Goal: Task Accomplishment & Management: Use online tool/utility

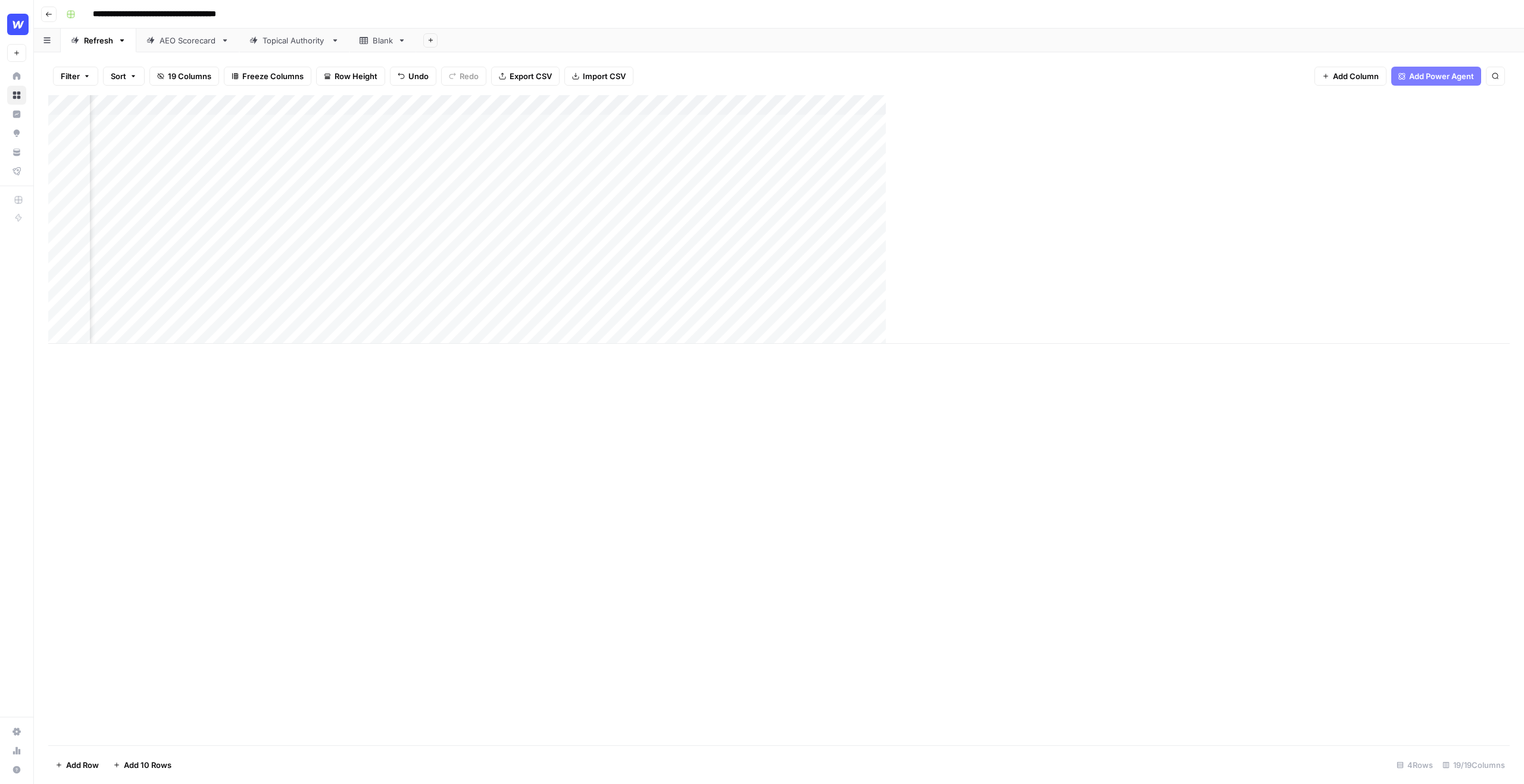
scroll to position [0, 515]
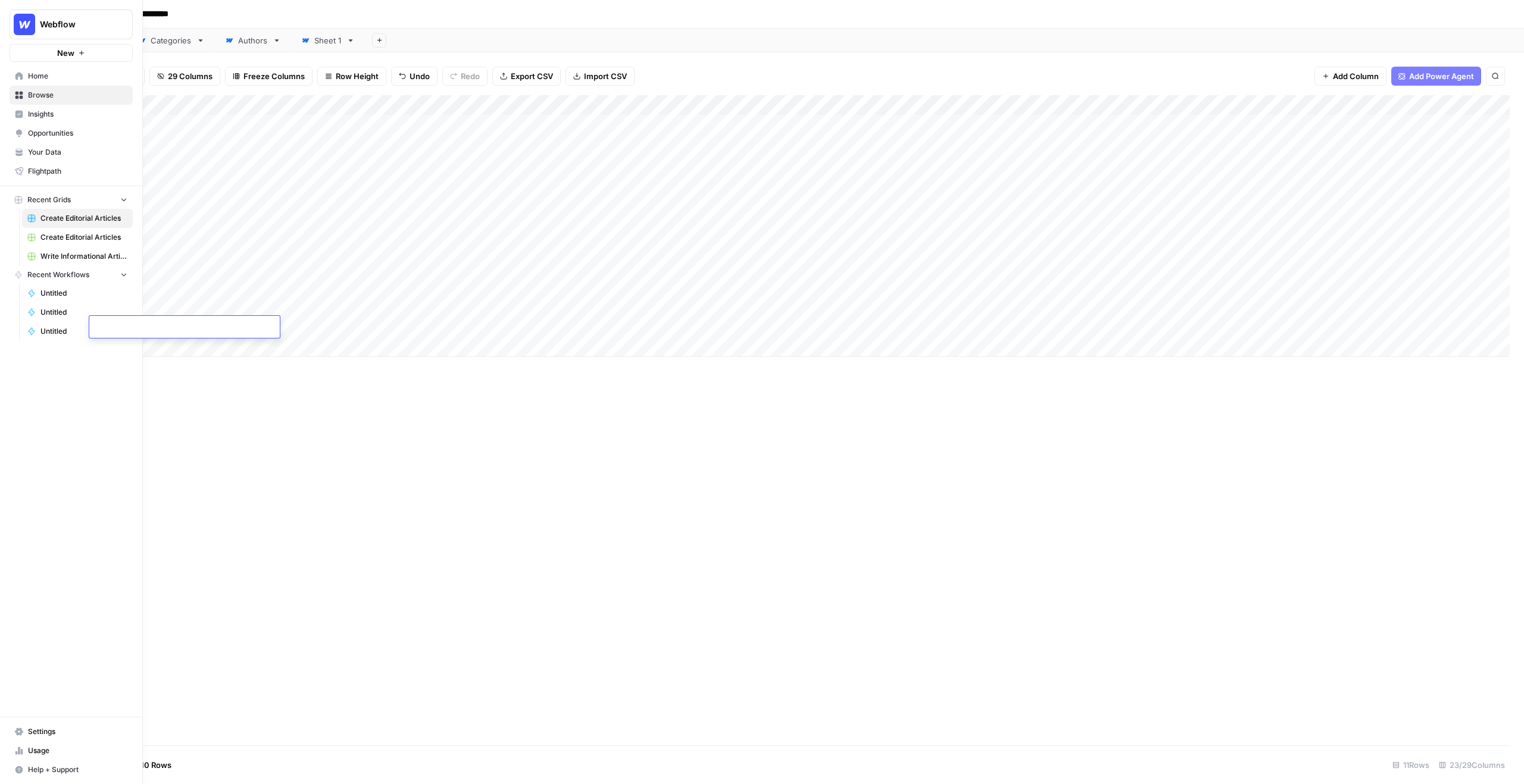
click at [20, 20] on img "Workspace: Webflow" at bounding box center [24, 24] width 21 height 21
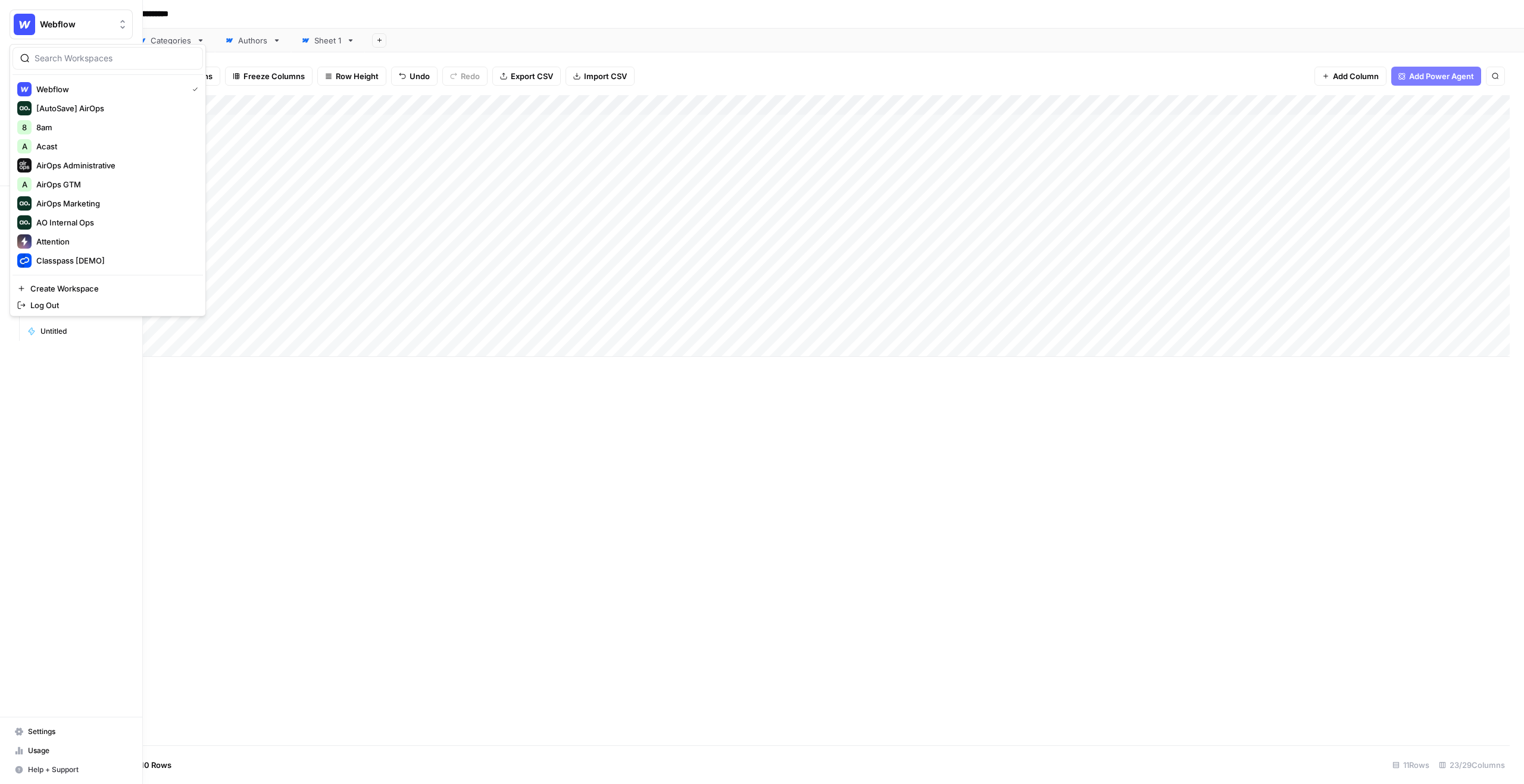
click at [50, 20] on span "Webflow" at bounding box center [76, 24] width 72 height 12
click at [83, 216] on span "[PERSON_NAME] Workspace" at bounding box center [114, 211] width 157 height 12
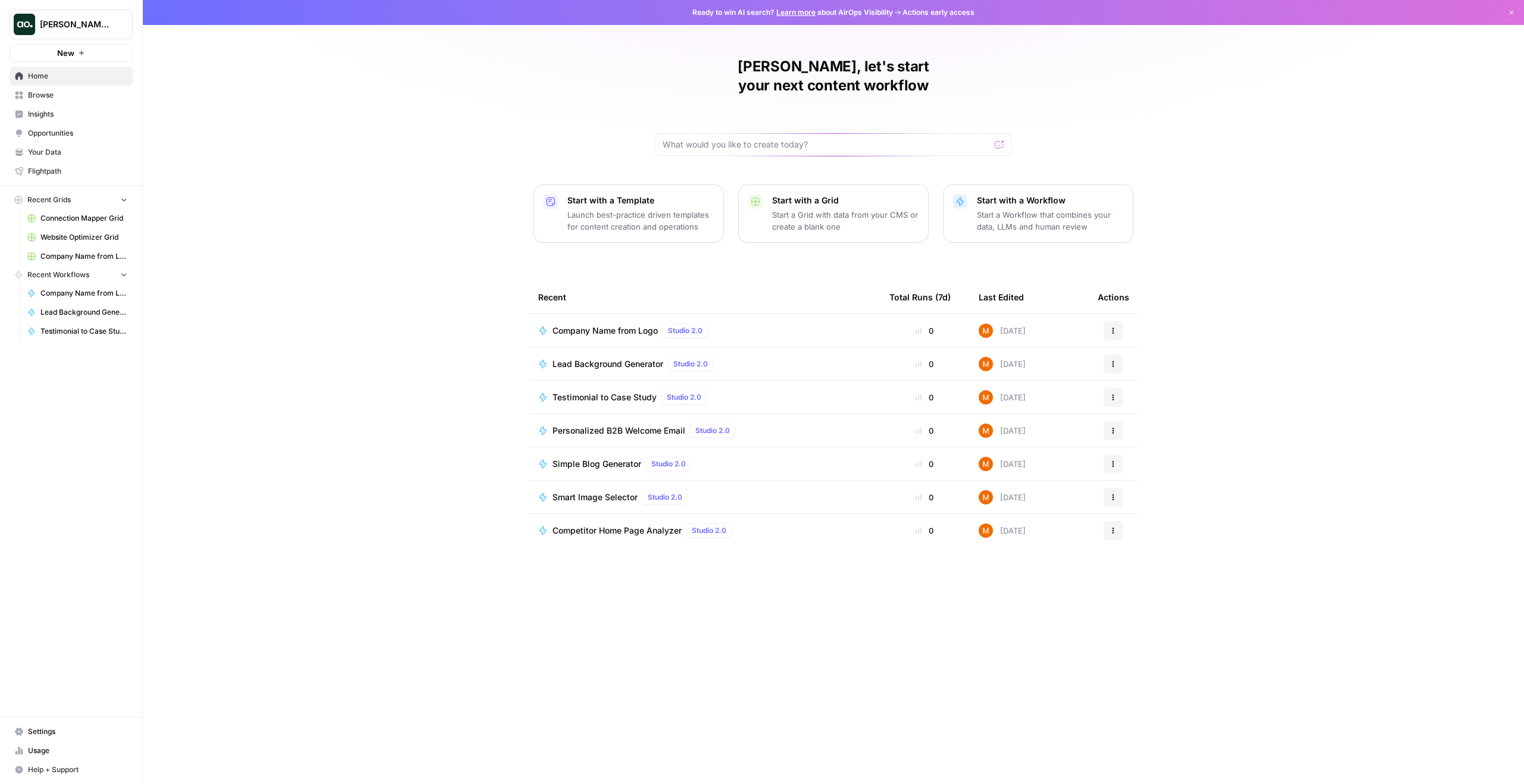
click at [78, 149] on span "Your Data" at bounding box center [78, 152] width 100 height 11
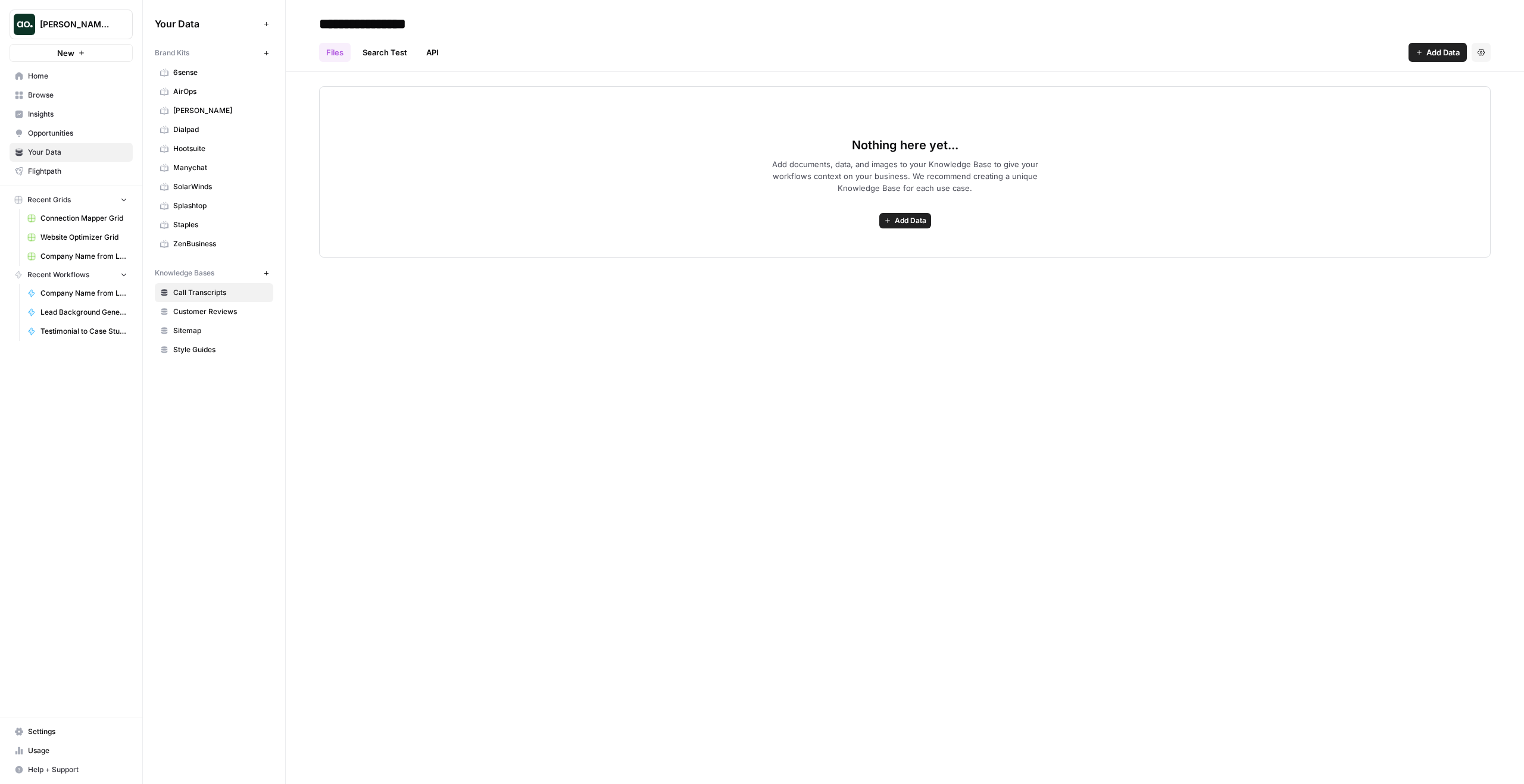
click at [267, 53] on icon "button" at bounding box center [265, 53] width 4 height 4
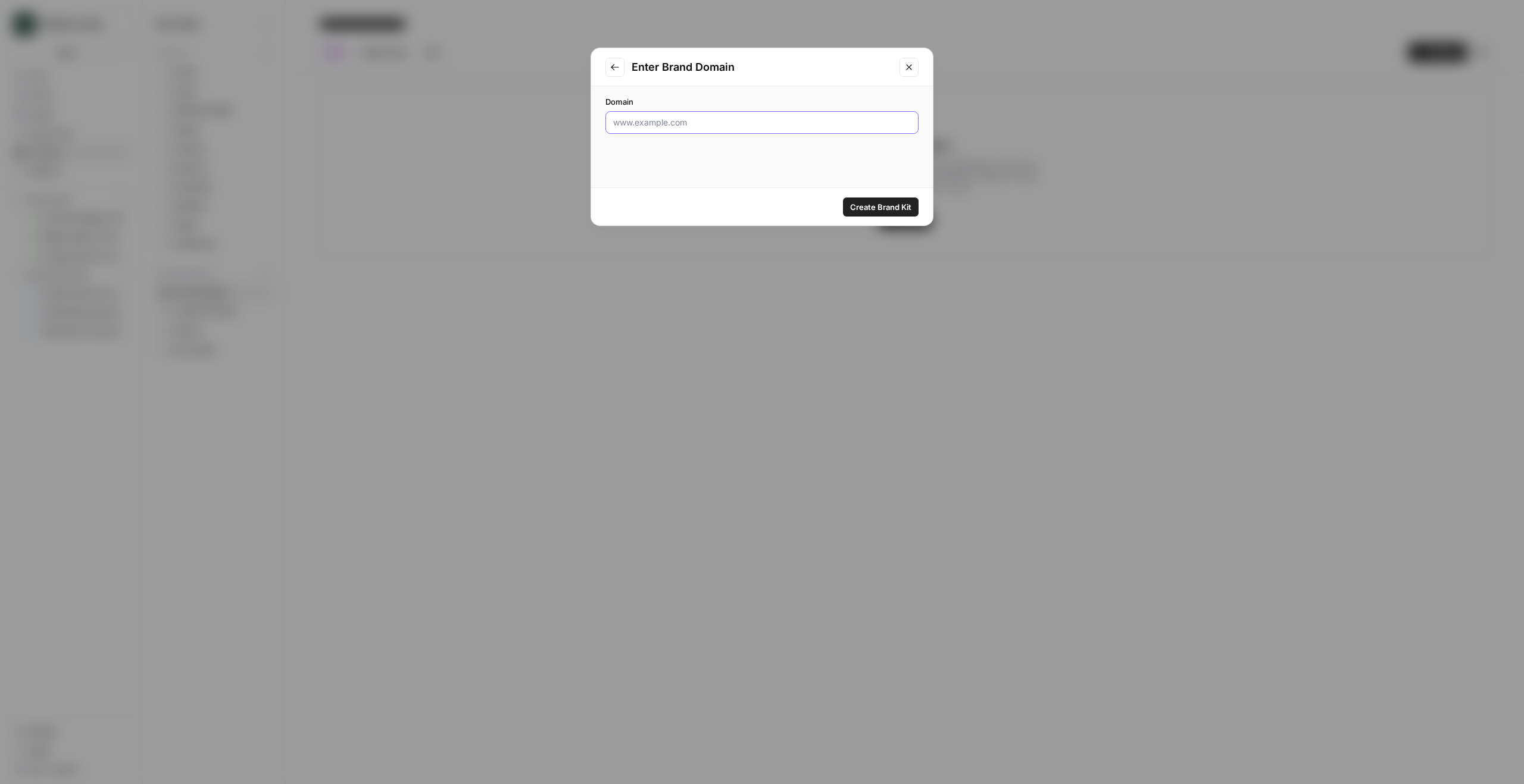
click at [626, 117] on input "Domain" at bounding box center [762, 122] width 298 height 12
type input "[DOMAIN_NAME]"
click button "Create Brand Kit" at bounding box center [881, 207] width 76 height 19
